Goal: Task Accomplishment & Management: Complete application form

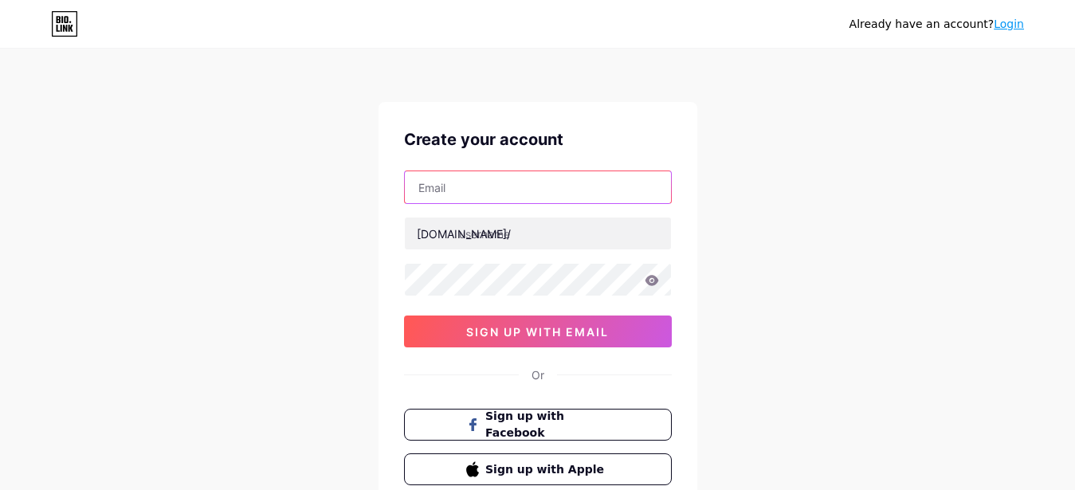
click at [473, 186] on input "text" at bounding box center [538, 187] width 266 height 32
paste input "[EMAIL_ADDRESS][DOMAIN_NAME]"
type input "[EMAIL_ADDRESS][DOMAIN_NAME]"
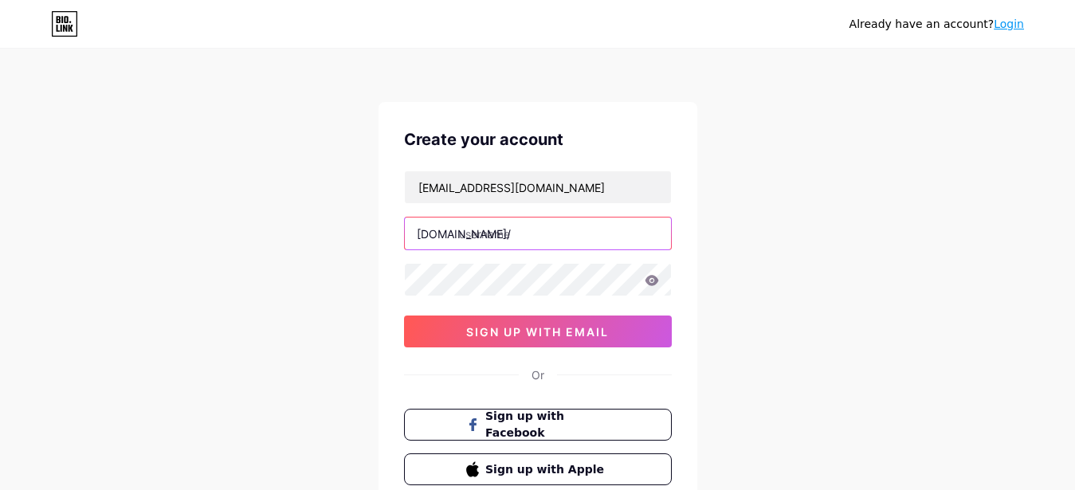
click at [512, 233] on input "text" at bounding box center [538, 234] width 266 height 32
paste input "btlawgroup"
type input "btlawgroup"
click at [441, 300] on div "[EMAIL_ADDRESS][DOMAIN_NAME] [DOMAIN_NAME]/ btlawgroup 0cAFcWeA7v6T2e0w1XQq5V3F…" at bounding box center [538, 259] width 268 height 177
click at [332, 288] on div "Already have an account? Login Create your account [EMAIL_ADDRESS][DOMAIN_NAME]…" at bounding box center [537, 305] width 1075 height 610
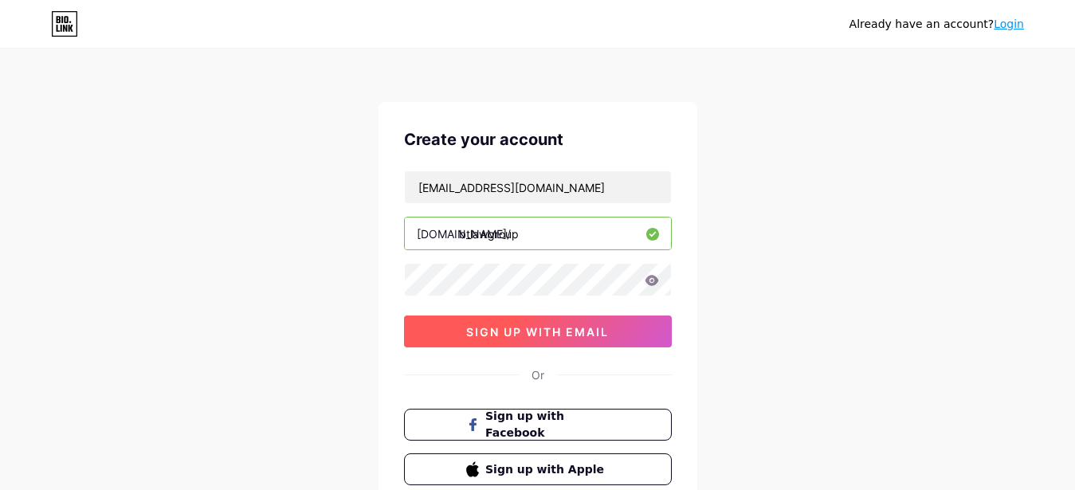
click at [556, 327] on span "sign up with email" at bounding box center [537, 332] width 143 height 14
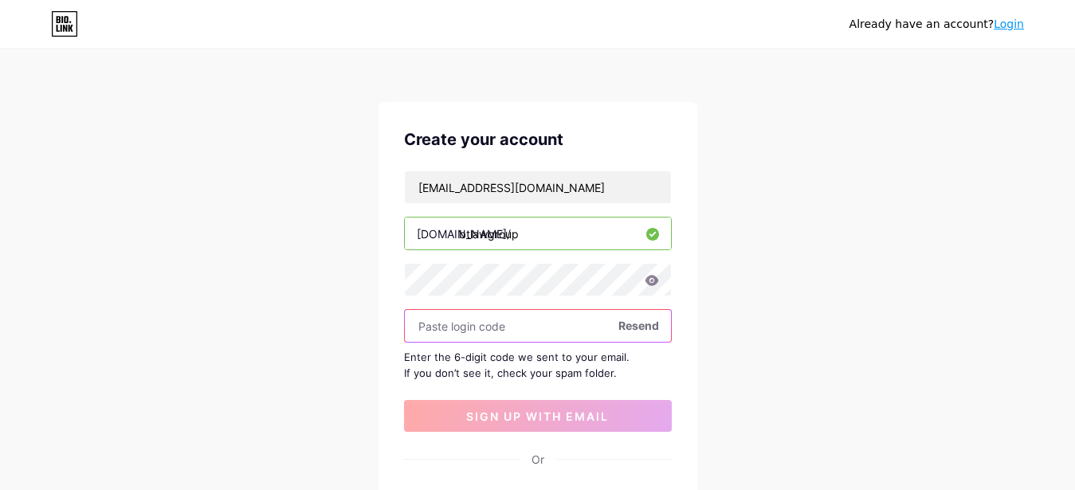
paste input "550378"
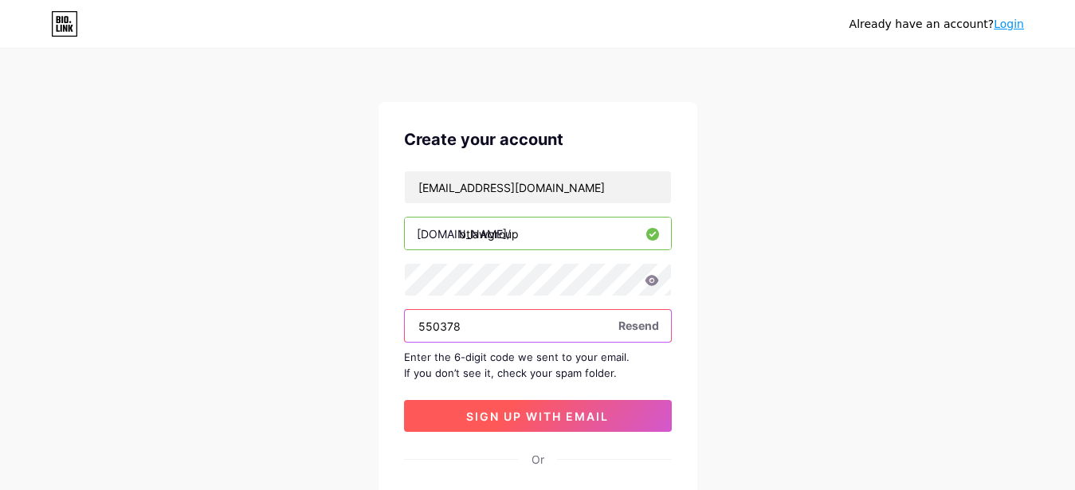
type input "550378"
click at [562, 413] on span "sign up with email" at bounding box center [537, 417] width 143 height 14
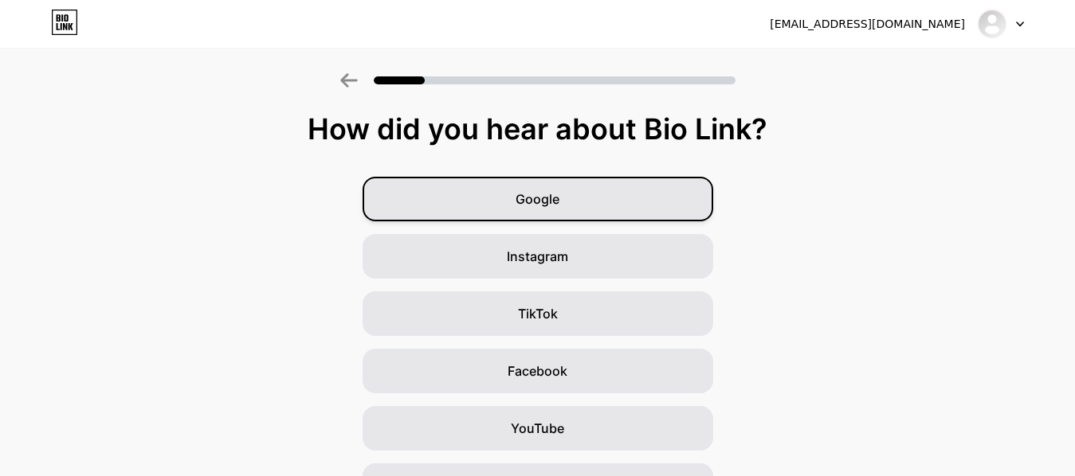
click at [626, 198] on div "Google" at bounding box center [538, 199] width 351 height 45
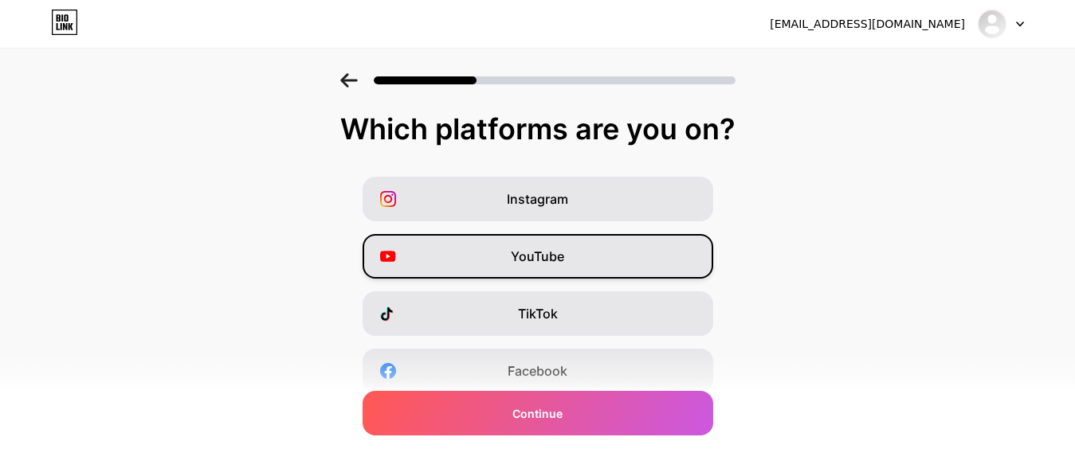
click at [563, 256] on span "YouTube" at bounding box center [537, 256] width 53 height 19
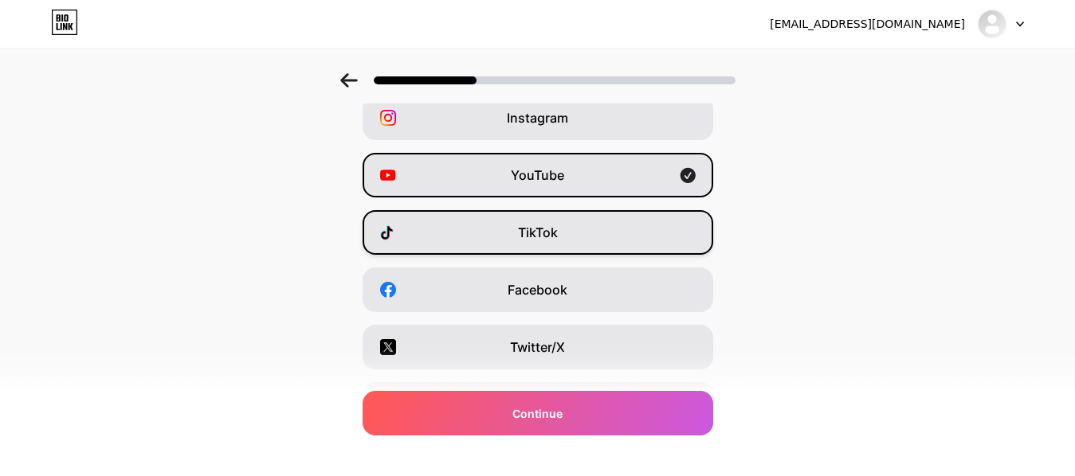
click at [565, 292] on span "Facebook" at bounding box center [538, 289] width 60 height 19
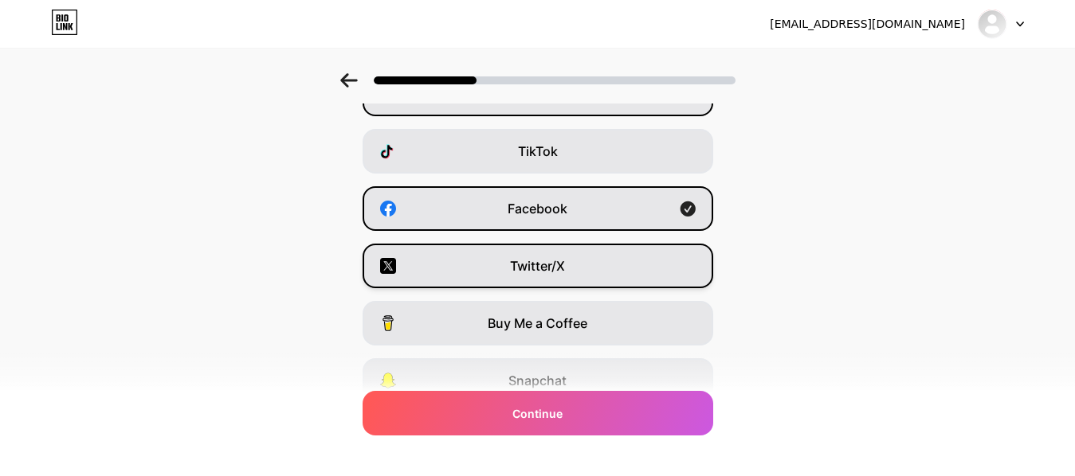
click at [573, 278] on div "Twitter/X" at bounding box center [538, 266] width 351 height 45
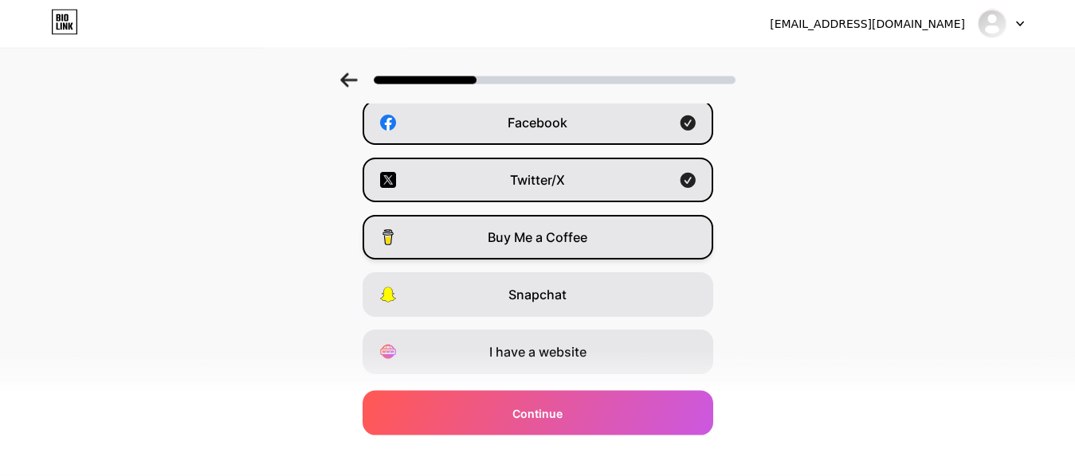
scroll to position [290, 0]
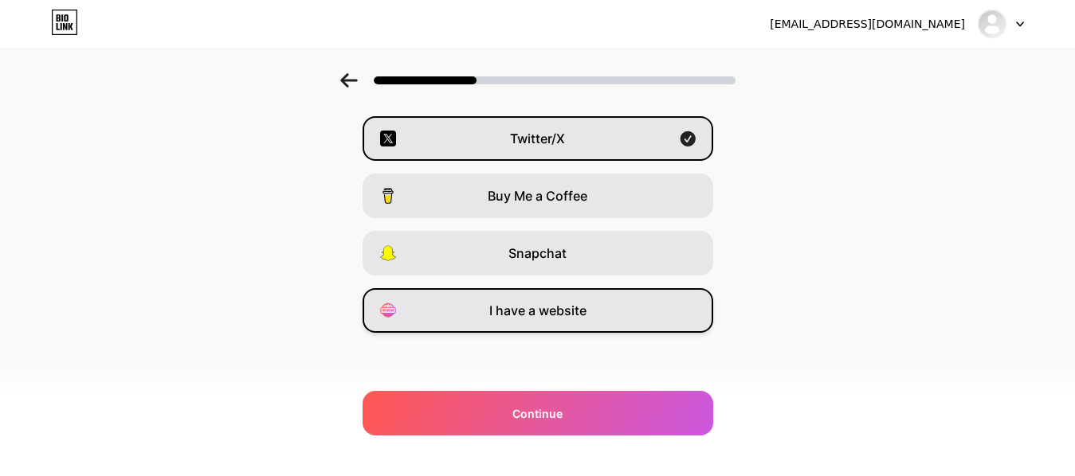
click at [577, 304] on span "I have a website" at bounding box center [537, 310] width 97 height 19
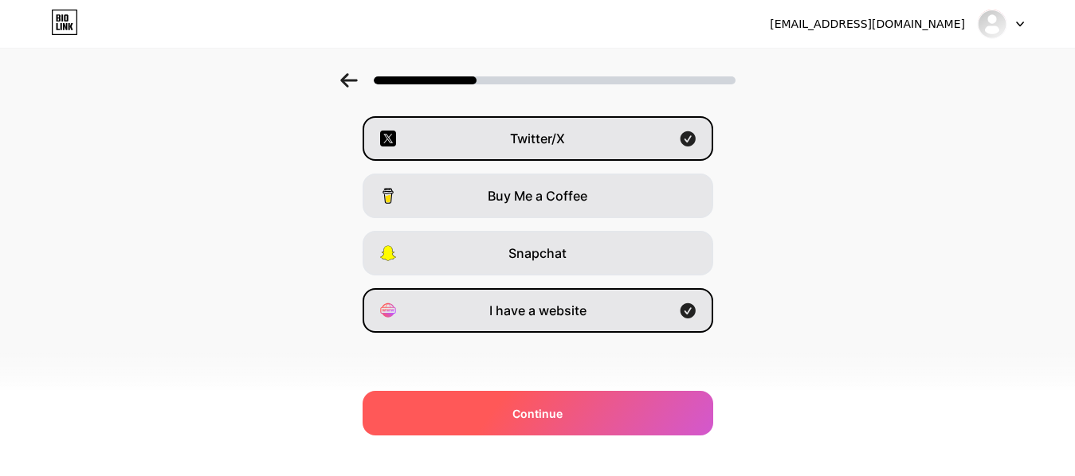
click at [555, 405] on div "Continue" at bounding box center [538, 413] width 351 height 45
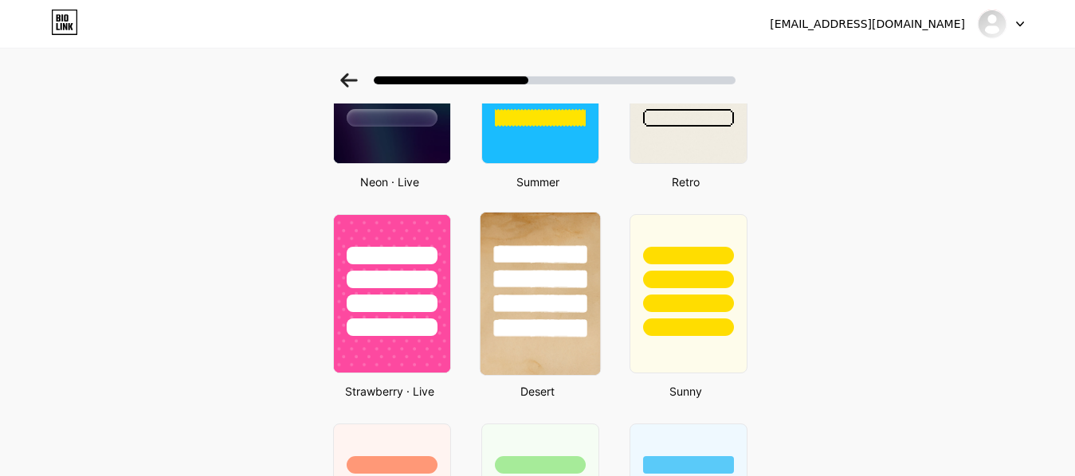
scroll to position [731, 0]
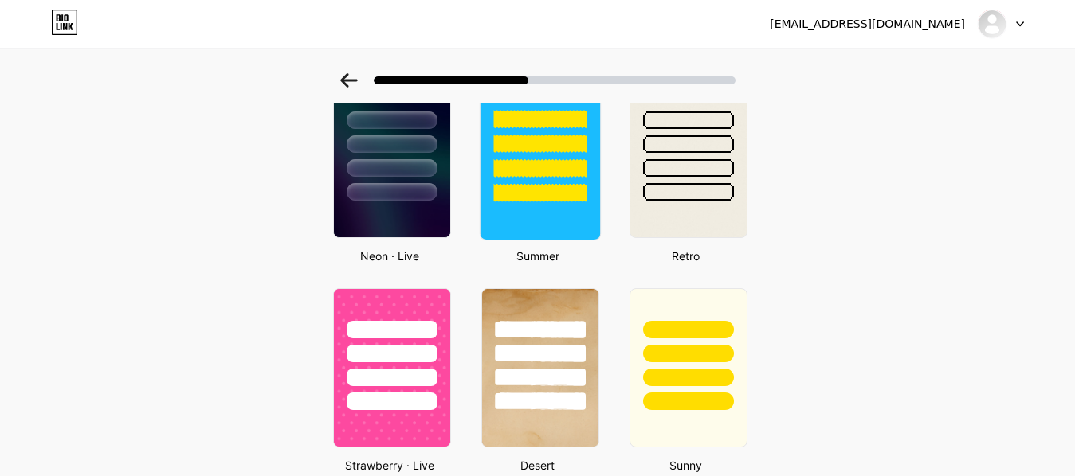
click at [563, 225] on div at bounding box center [539, 158] width 121 height 164
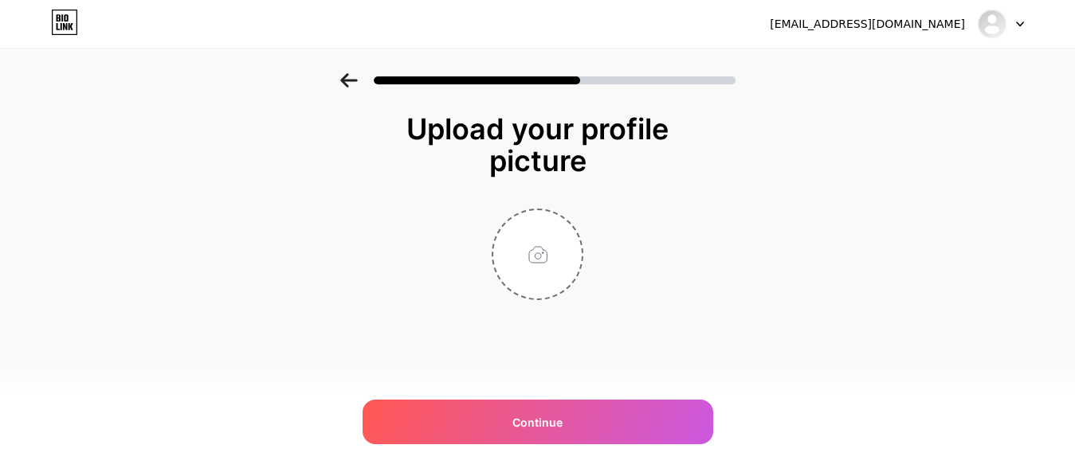
scroll to position [0, 0]
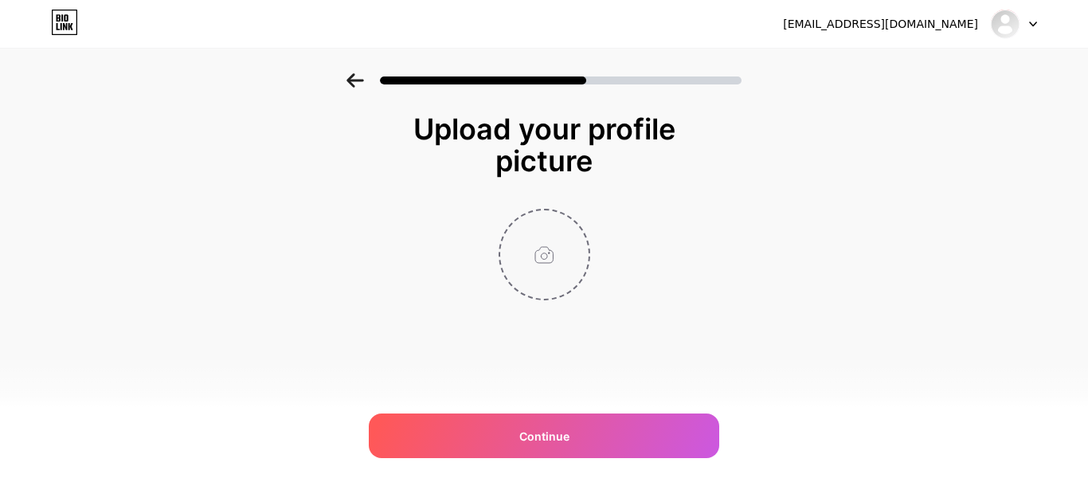
click at [557, 257] on input "file" at bounding box center [544, 254] width 88 height 88
type input "C:\fakepath\BT Law Group, PLLC Logo.jpg"
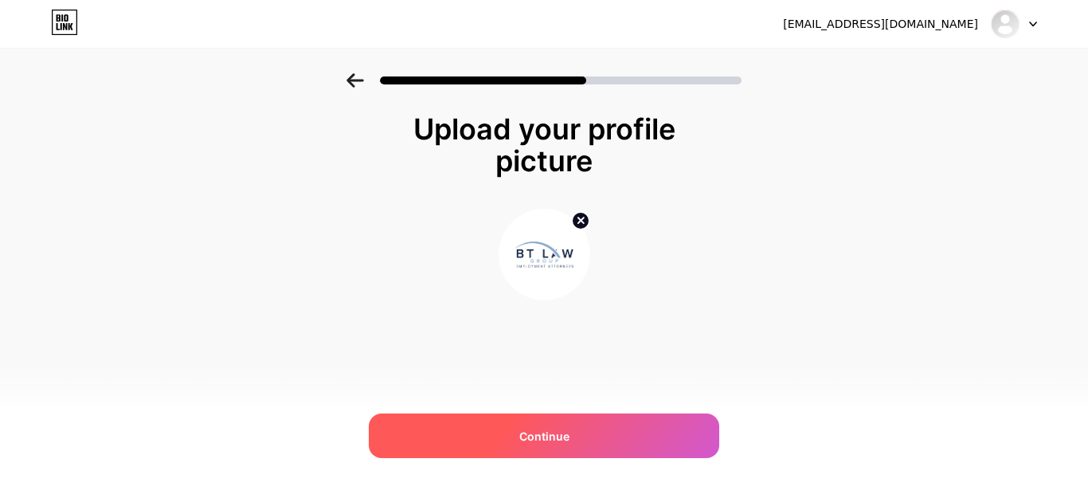
click at [557, 431] on span "Continue" at bounding box center [545, 436] width 50 height 17
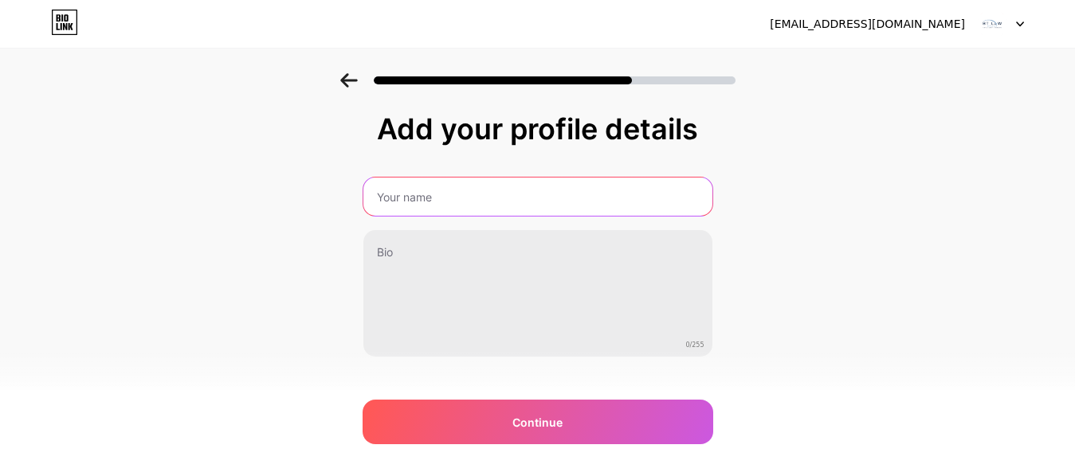
click at [477, 203] on input "text" at bounding box center [537, 197] width 349 height 38
paste input "BT Law Group, PLLC"
type input "BT Law Group, PLLC"
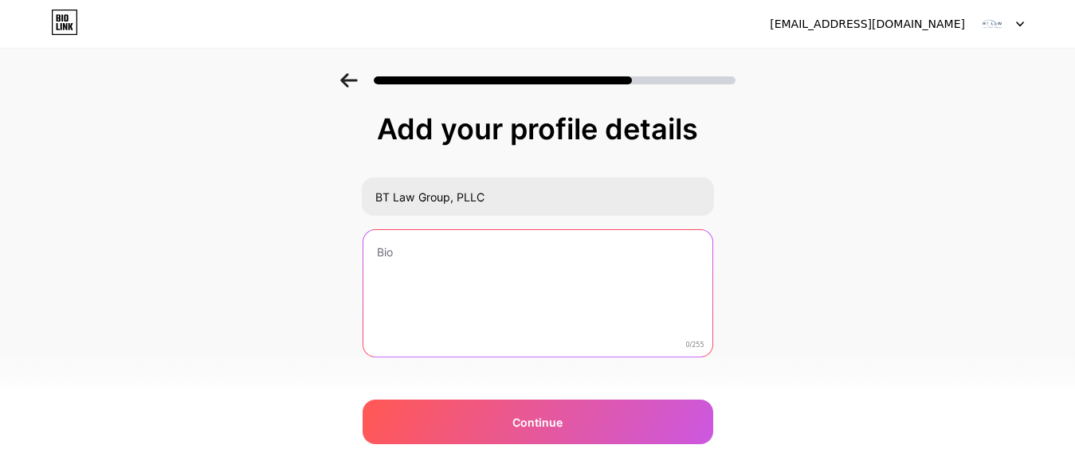
click at [512, 291] on textarea at bounding box center [537, 294] width 349 height 128
paste textarea "BT Law Group, PLLC is led by accomplished Miami Employment Law Attorneys [PERSO…"
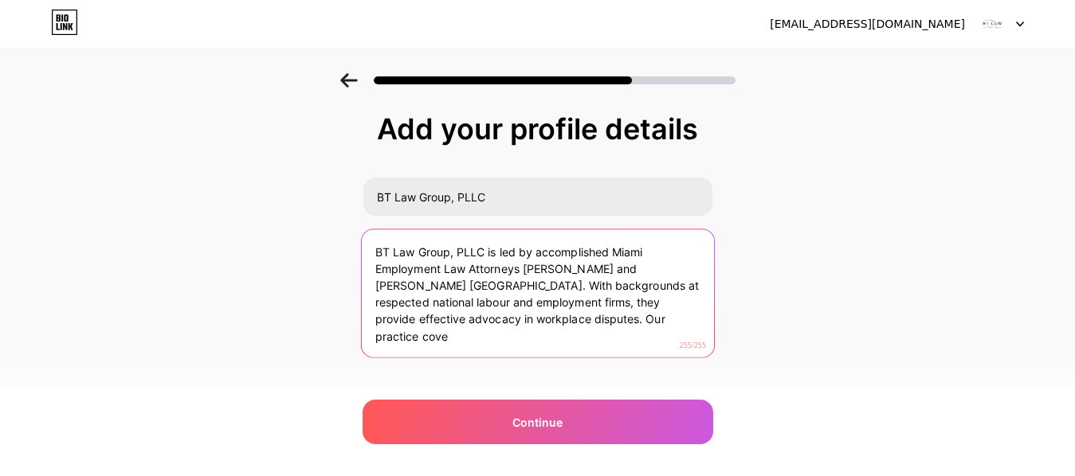
drag, startPoint x: 491, startPoint y: 312, endPoint x: 631, endPoint y: 311, distance: 140.2
click at [631, 311] on textarea "BT Law Group, PLLC is led by accomplished Miami Employment Law Attorneys [PERSO…" at bounding box center [537, 294] width 352 height 130
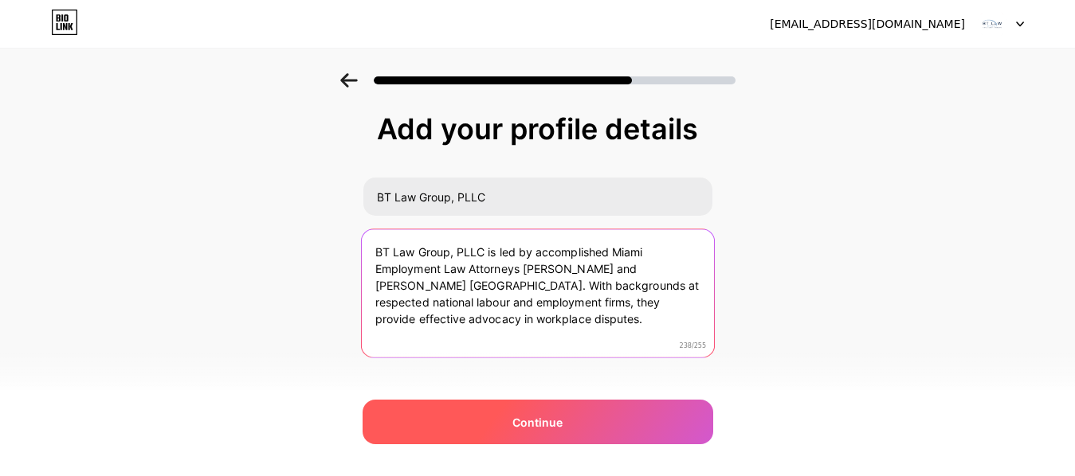
type textarea "BT Law Group, PLLC is led by accomplished Miami Employment Law Attorneys [PERSO…"
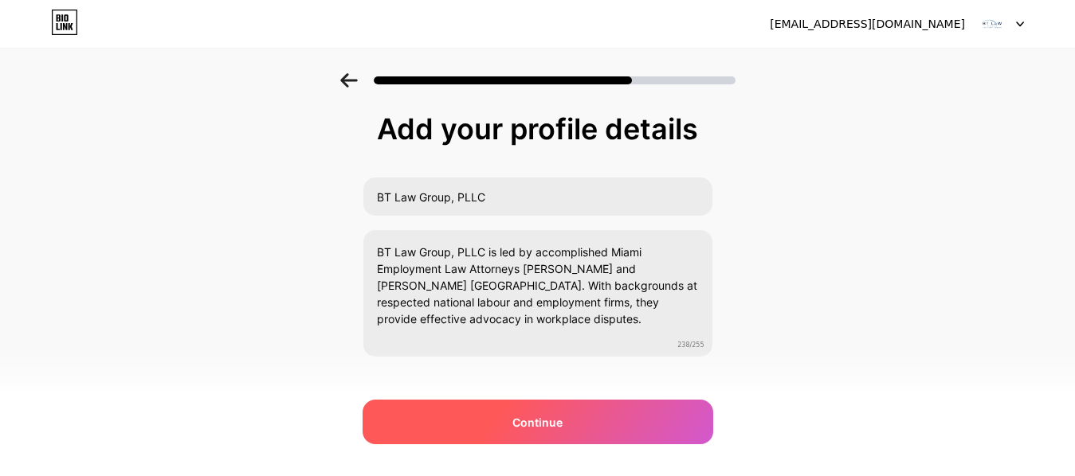
click at [477, 420] on div "Continue" at bounding box center [538, 422] width 351 height 45
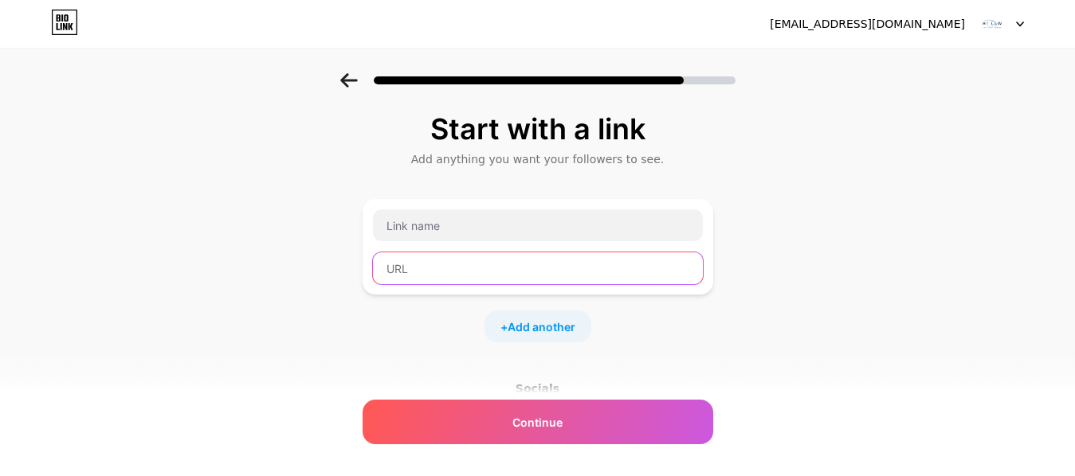
click at [433, 280] on input "text" at bounding box center [538, 269] width 330 height 32
paste input "[URL][DOMAIN_NAME]"
type input "[URL][DOMAIN_NAME]"
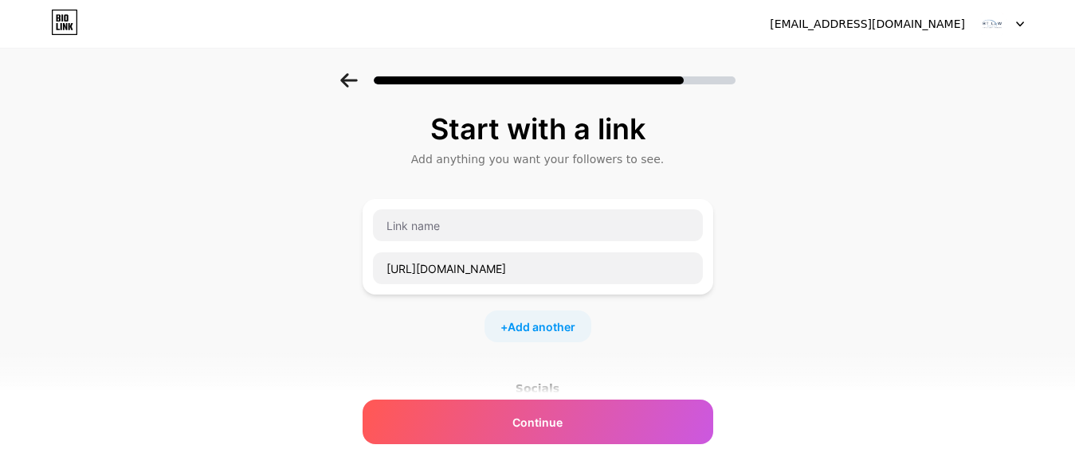
click at [426, 242] on div "[URL][DOMAIN_NAME]" at bounding box center [537, 247] width 331 height 76
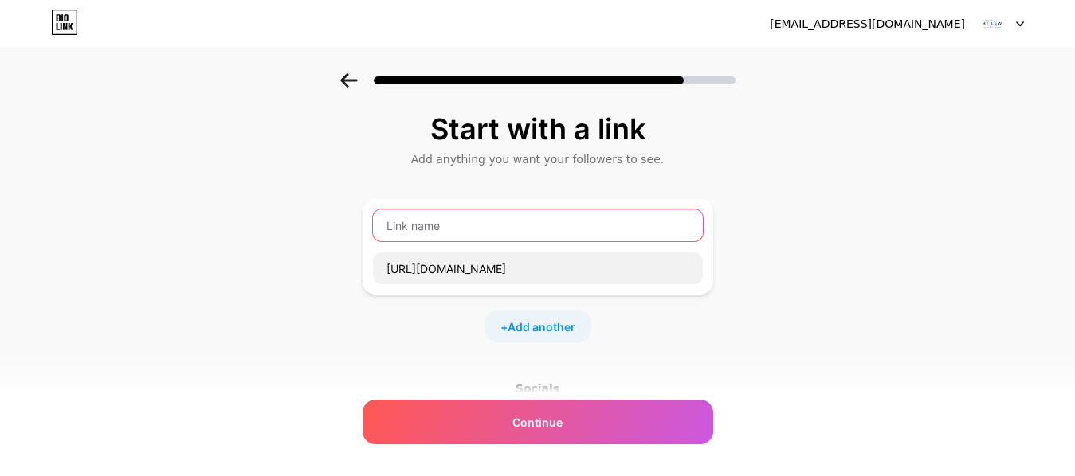
click at [429, 221] on input "text" at bounding box center [538, 226] width 330 height 32
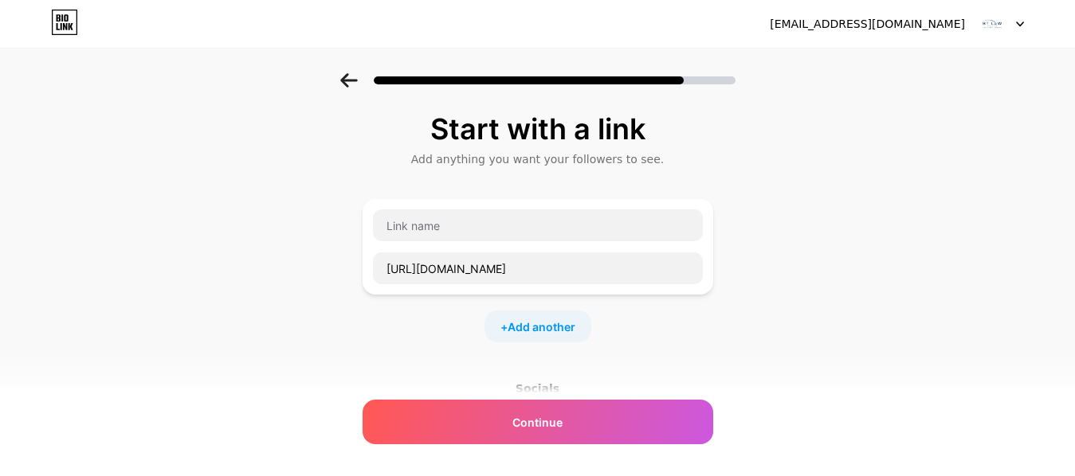
click at [402, 248] on div "[URL][DOMAIN_NAME]" at bounding box center [537, 247] width 331 height 76
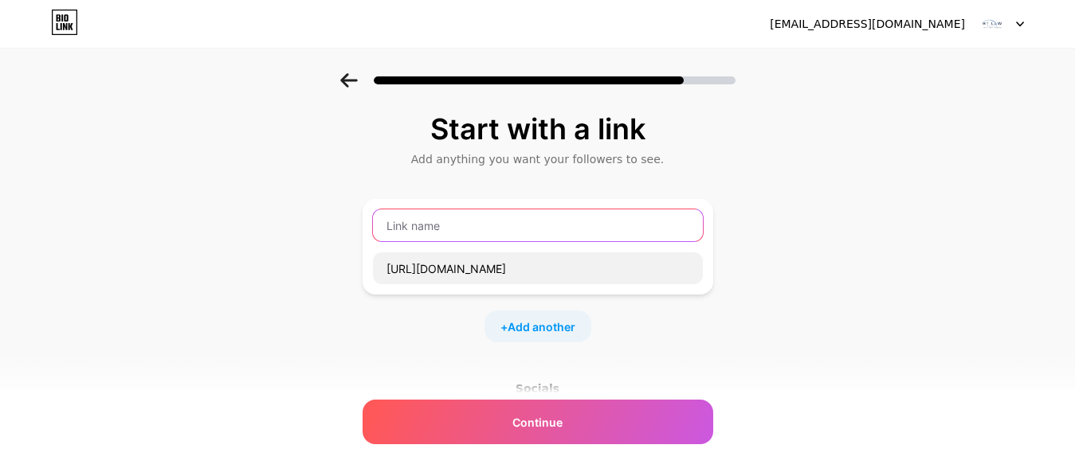
click at [406, 236] on input "text" at bounding box center [538, 226] width 330 height 32
paste input "BT Law Group, PLLC"
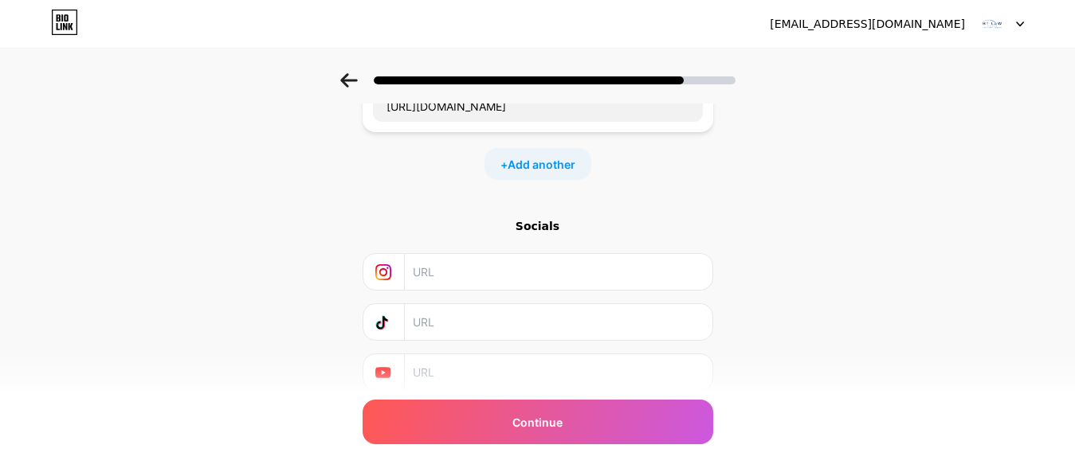
scroll to position [221, 0]
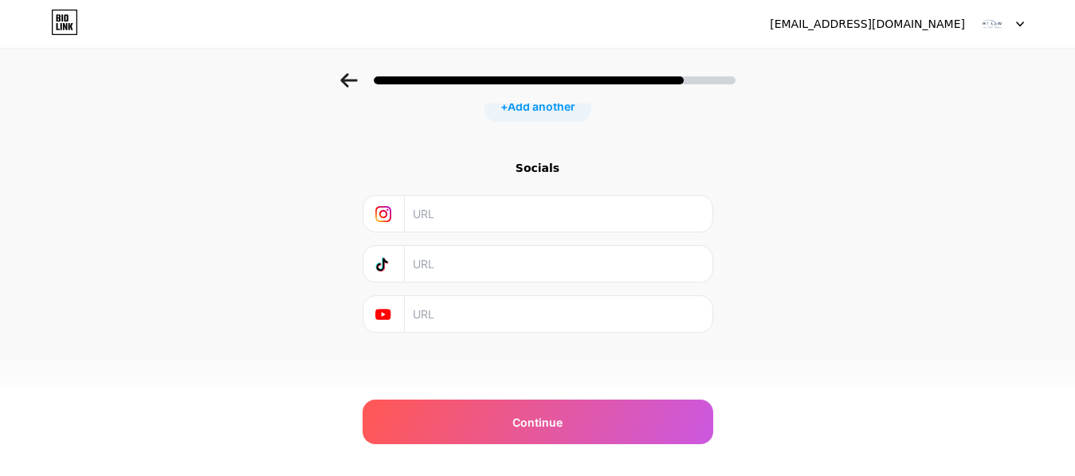
type input "BT Law Group, PLLC"
click at [446, 315] on input "text" at bounding box center [557, 314] width 289 height 36
paste input "[URL][DOMAIN_NAME]"
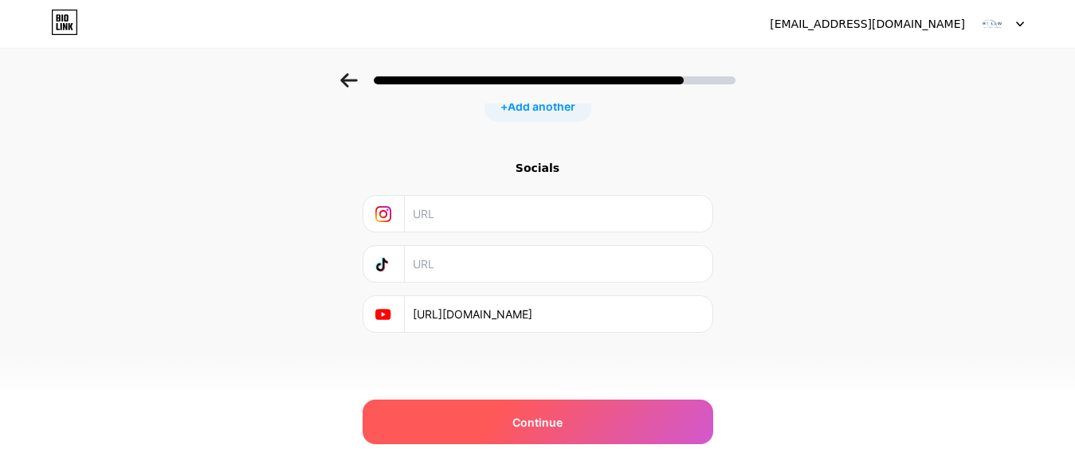
type input "[URL][DOMAIN_NAME]"
click at [543, 419] on span "Continue" at bounding box center [537, 422] width 50 height 17
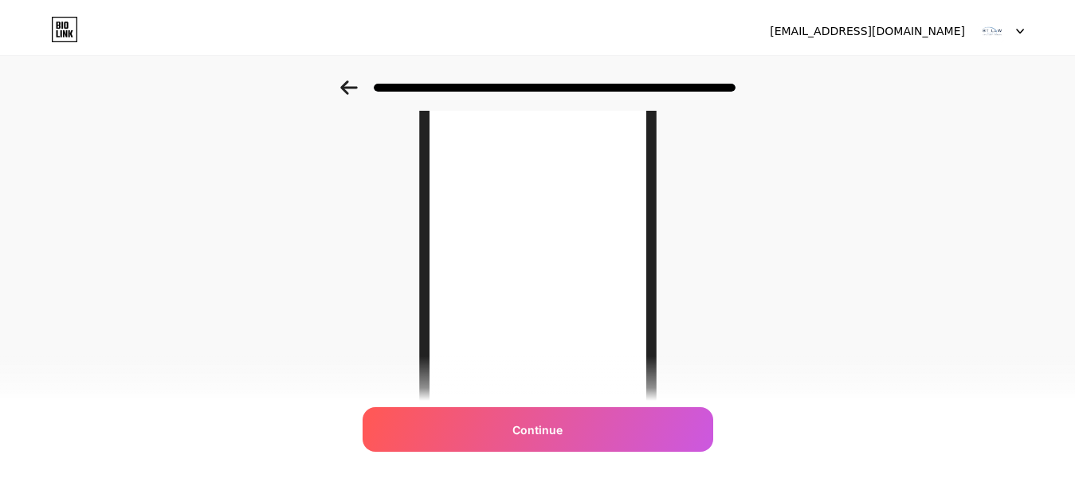
scroll to position [0, 0]
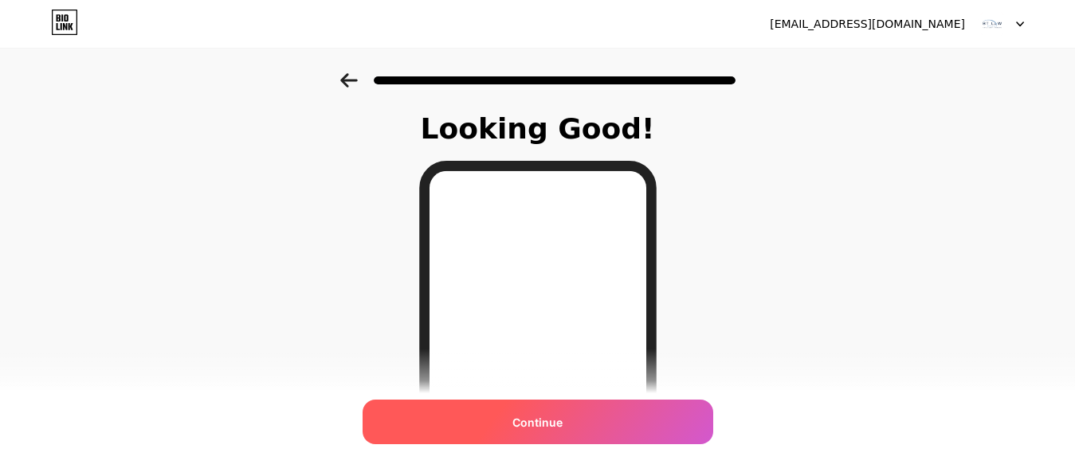
click at [551, 417] on span "Continue" at bounding box center [537, 422] width 50 height 17
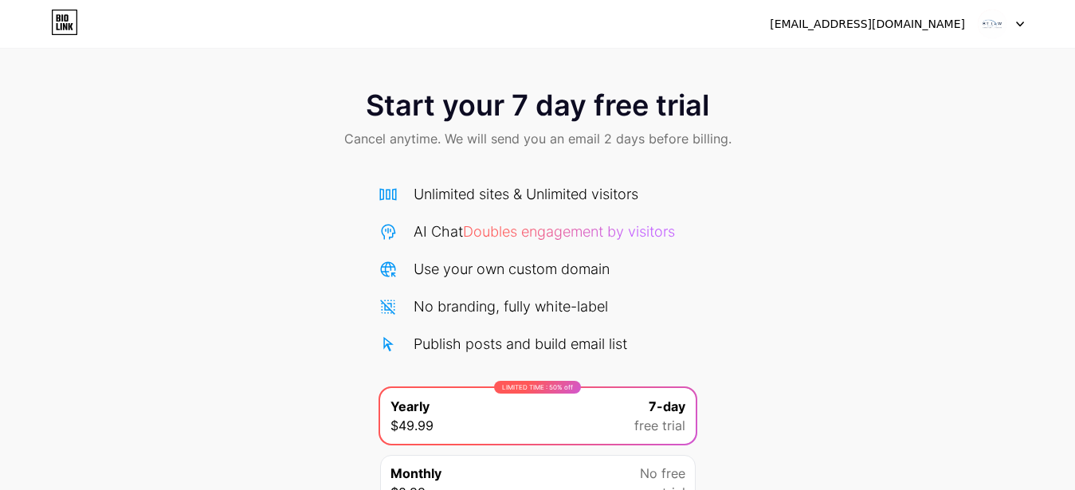
click at [1020, 22] on icon at bounding box center [1020, 25] width 8 height 6
click at [66, 19] on icon at bounding box center [64, 22] width 27 height 25
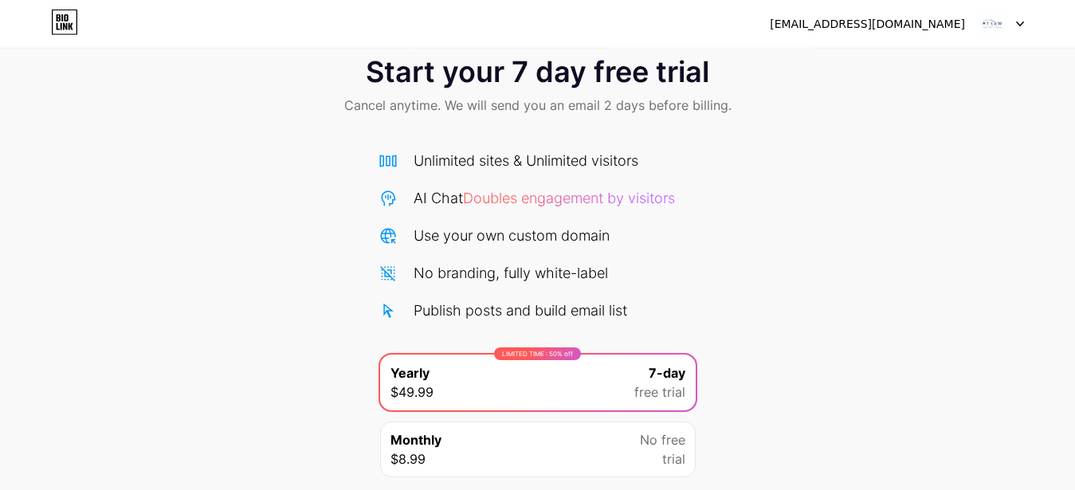
scroll to position [151, 0]
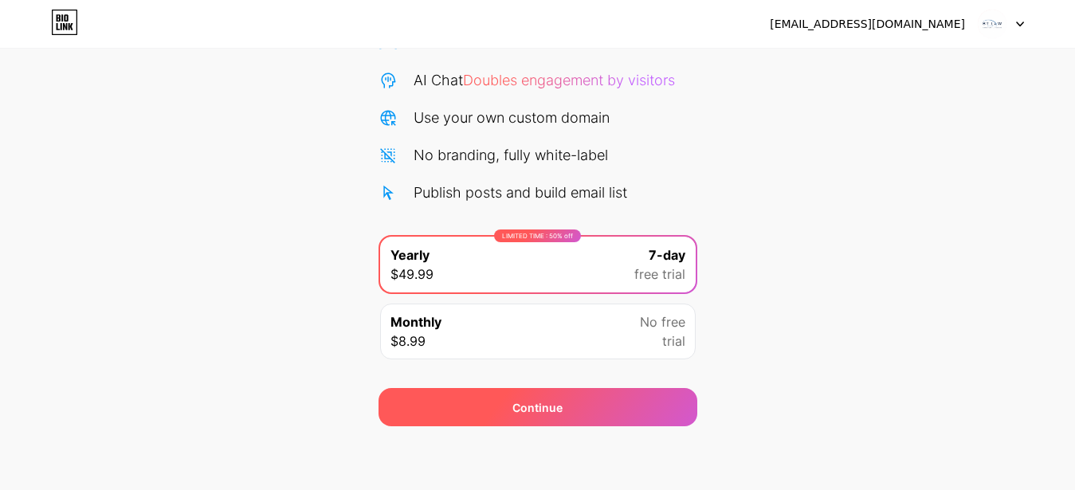
click at [553, 407] on div "Continue" at bounding box center [537, 407] width 50 height 17
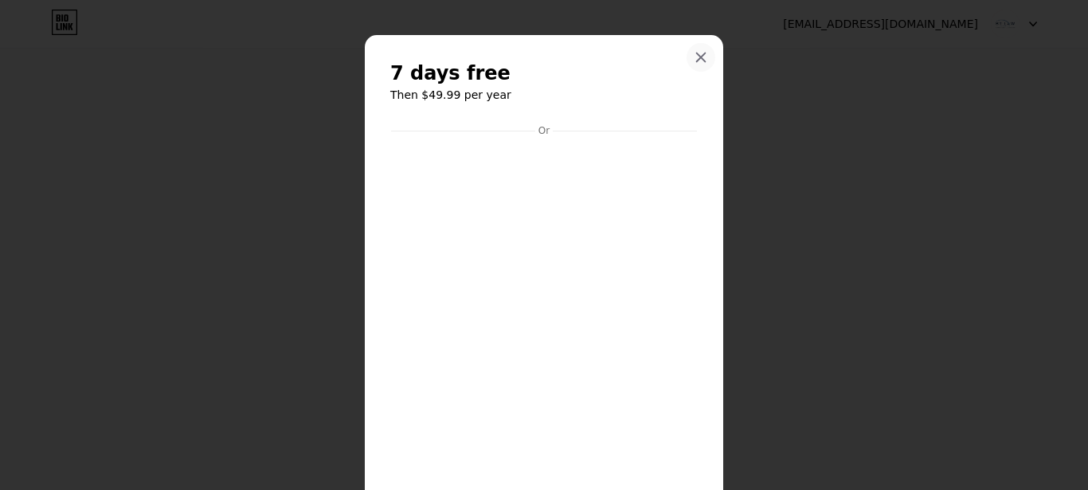
click at [696, 53] on icon at bounding box center [701, 57] width 13 height 13
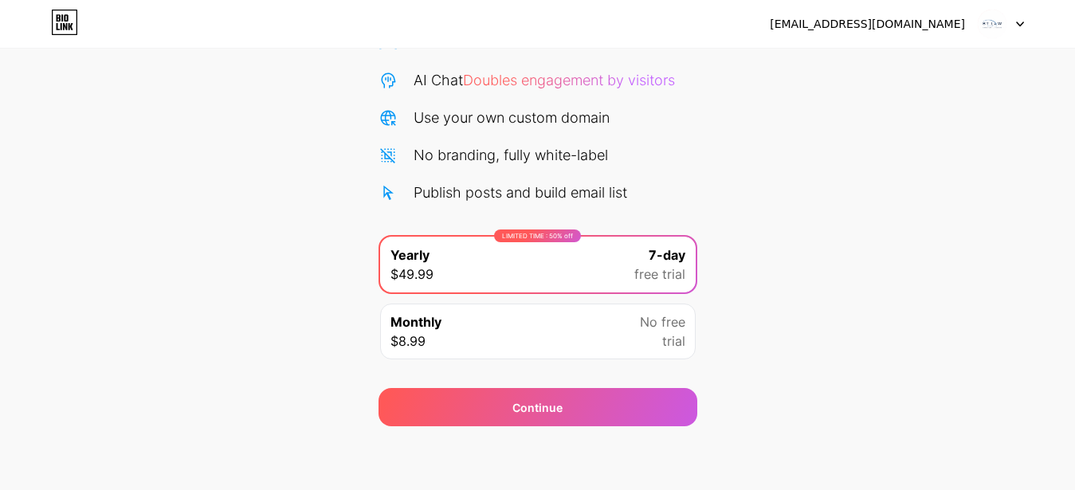
scroll to position [0, 0]
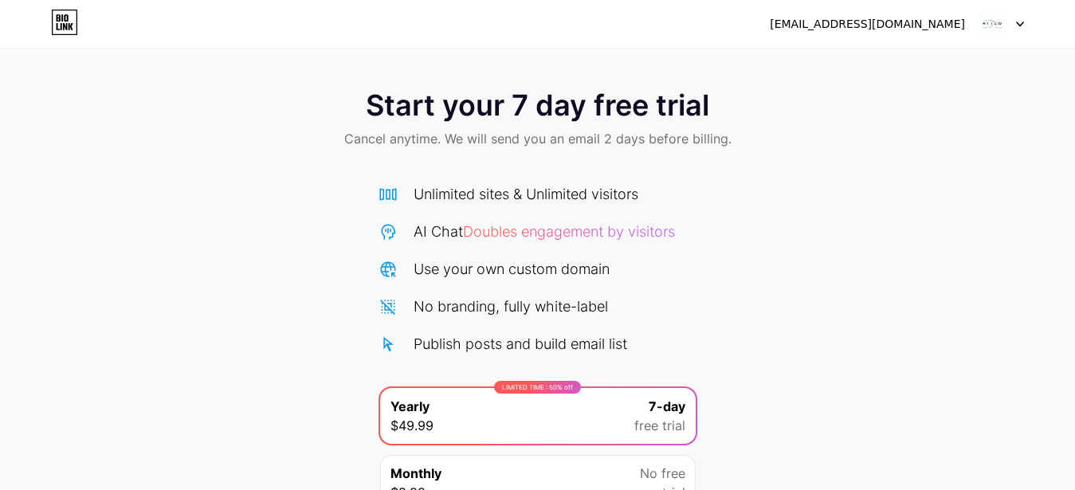
click at [80, 34] on div "[EMAIL_ADDRESS][DOMAIN_NAME] Logout" at bounding box center [537, 24] width 1075 height 29
click at [70, 36] on link at bounding box center [64, 24] width 27 height 29
click at [1008, 20] on div at bounding box center [1001, 24] width 46 height 29
click at [65, 26] on icon at bounding box center [65, 26] width 4 height 7
click at [253, 392] on div "Start your 7 day free trial Cancel anytime. We will send you an email 2 days be…" at bounding box center [537, 325] width 1075 height 504
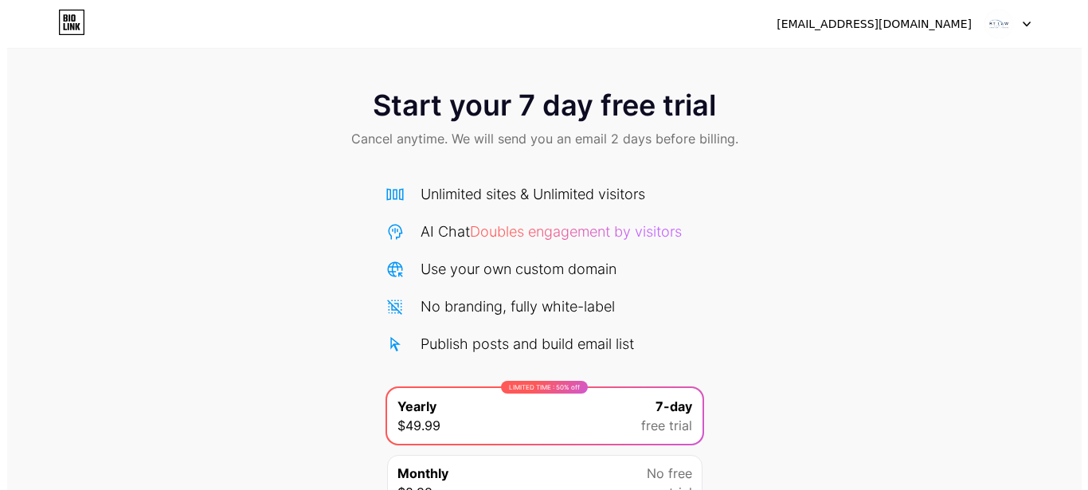
scroll to position [151, 0]
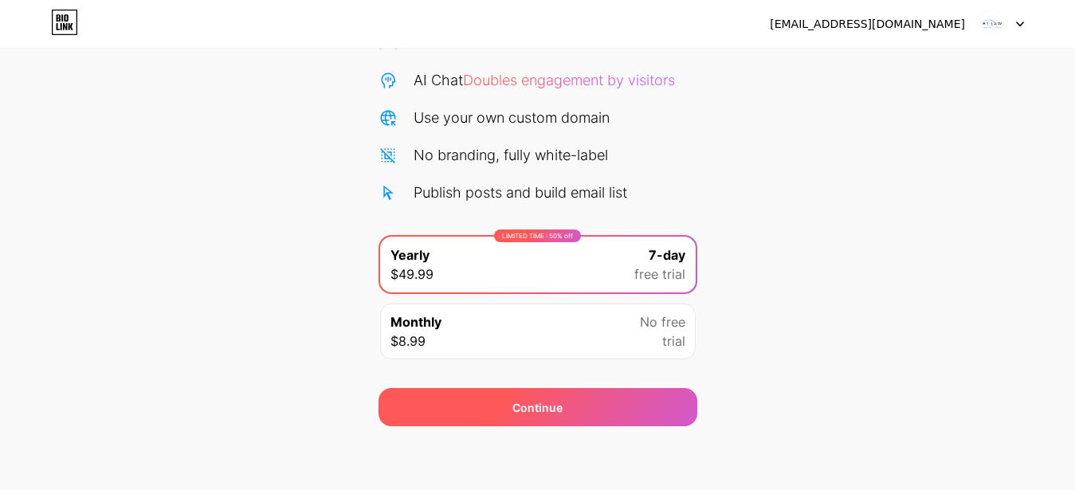
click at [506, 404] on div "Continue" at bounding box center [537, 407] width 319 height 38
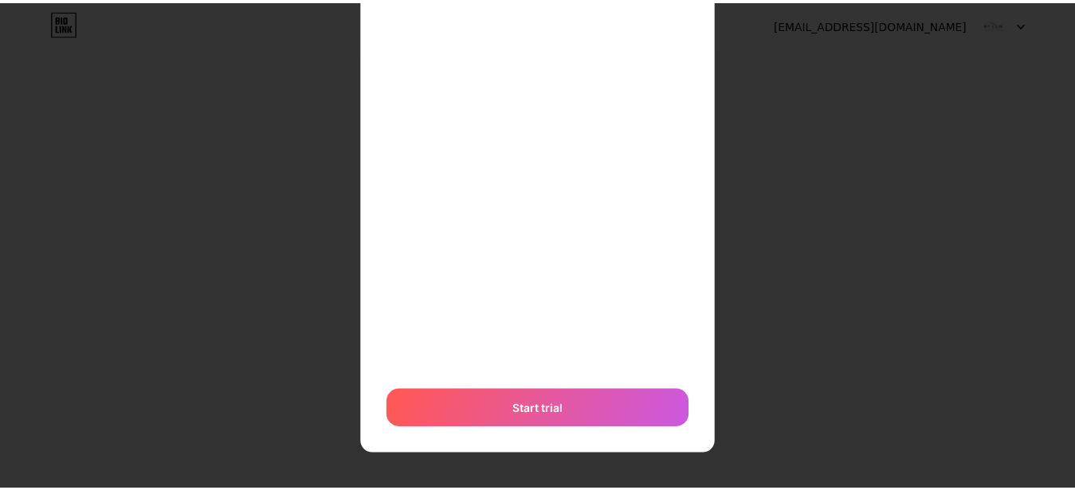
scroll to position [0, 0]
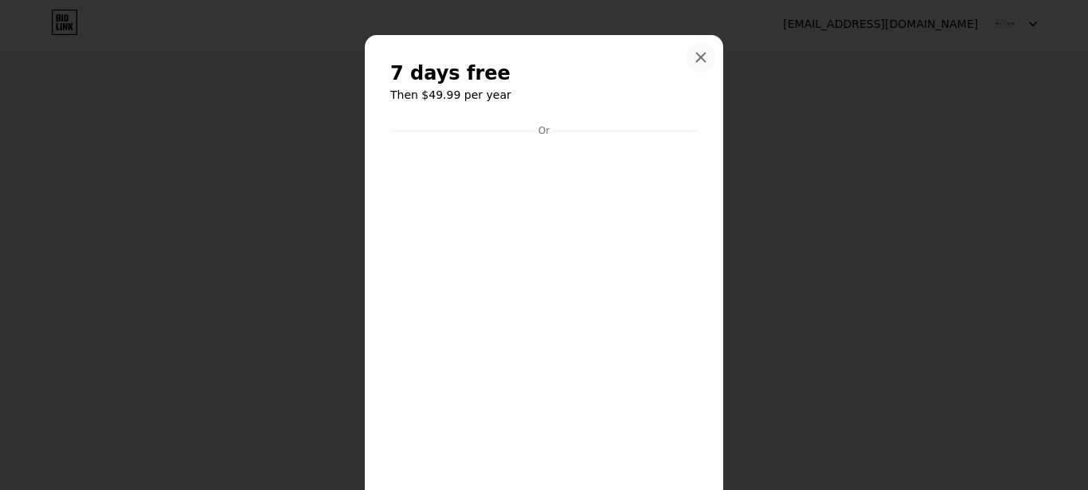
click at [698, 57] on icon at bounding box center [701, 57] width 13 height 13
